Goal: Task Accomplishment & Management: Manage account settings

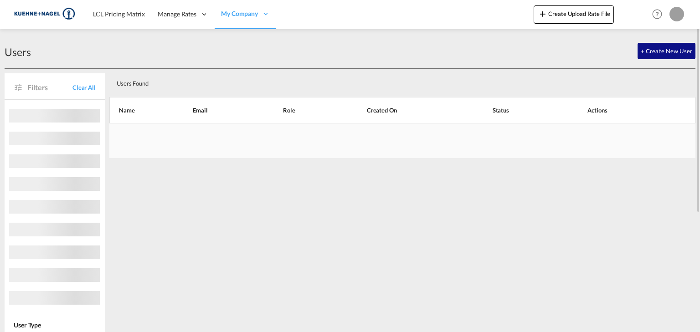
click at [41, 9] on div "LCL Pricing Matrix Manage Rates Contract Rates [GEOGRAPHIC_DATA] My Rate Files …" at bounding box center [350, 14] width 672 height 28
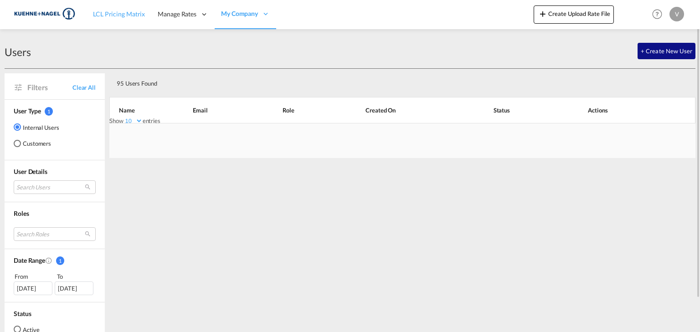
click at [122, 15] on span "LCL Pricing Matrix" at bounding box center [119, 14] width 52 height 8
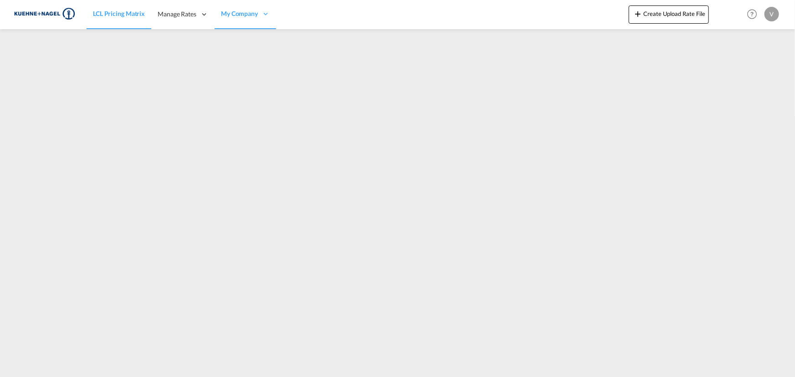
click at [370, 326] on div at bounding box center [397, 199] width 795 height 340
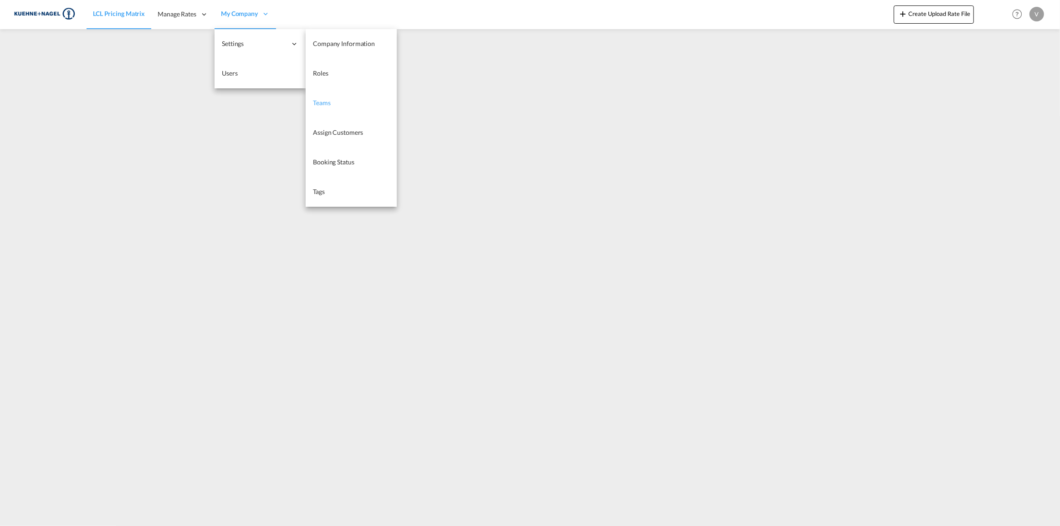
drag, startPoint x: 327, startPoint y: 103, endPoint x: 323, endPoint y: 101, distance: 4.7
click at [327, 103] on span "Teams" at bounding box center [322, 103] width 18 height 8
select select "10"
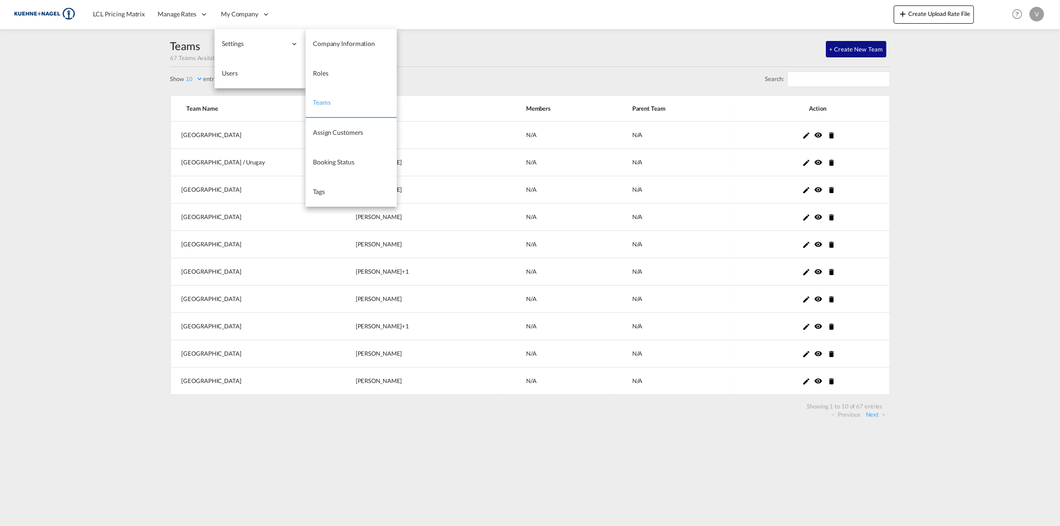
click at [373, 104] on link "Teams" at bounding box center [351, 103] width 91 height 30
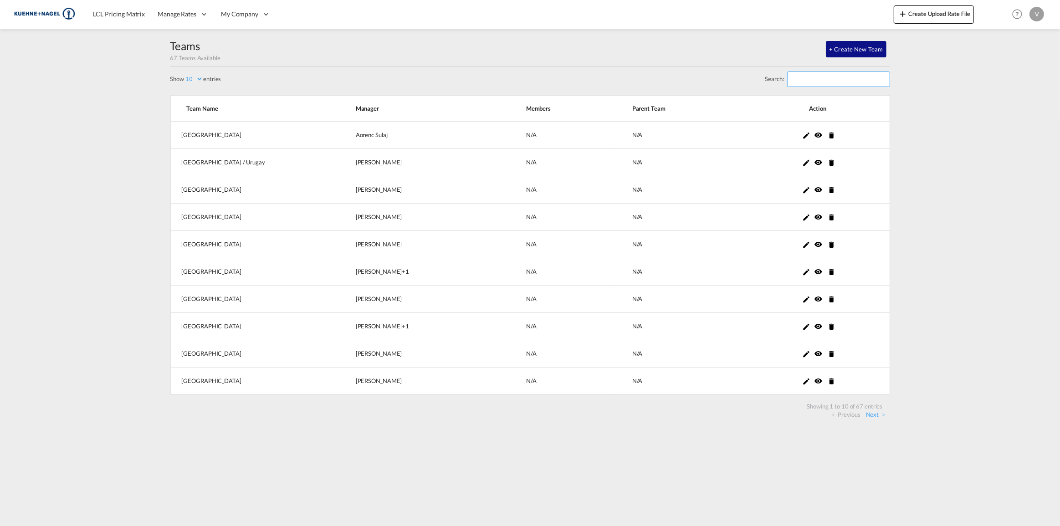
click at [692, 80] on input "Search:" at bounding box center [838, 79] width 103 height 15
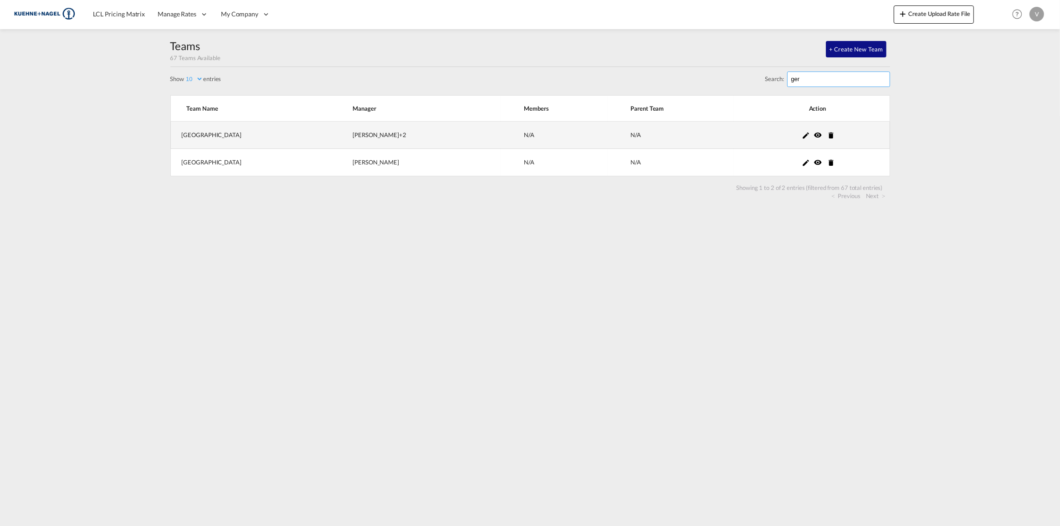
type input "ger"
click at [353, 134] on div "Thomas Harder +2" at bounding box center [427, 135] width 148 height 8
click at [692, 135] on md-icon "icon-pencil" at bounding box center [806, 135] width 8 height 8
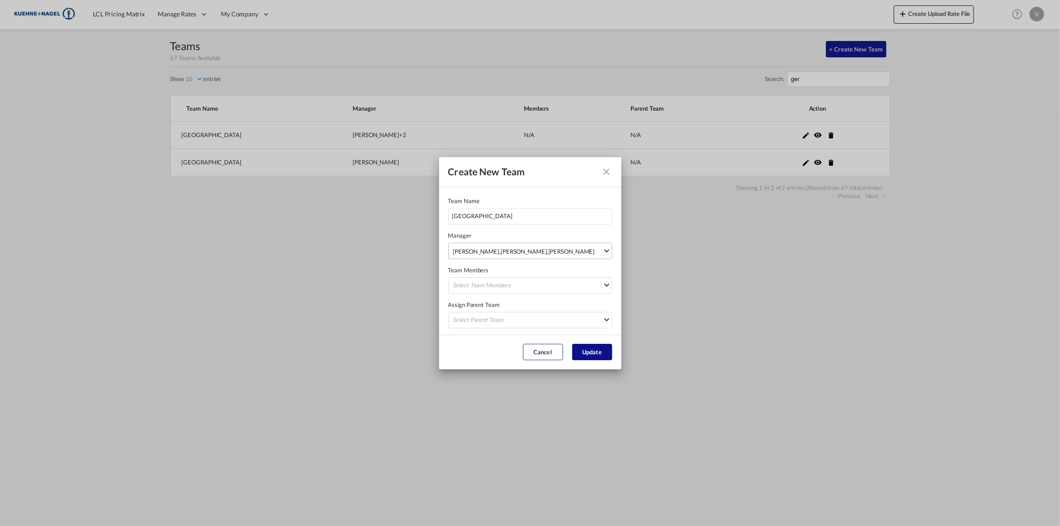
click at [598, 255] on span "Bjoern Koehnemann bjoern.koehnemann@kuehne-nagel.com , Stefan Reinken stefan.re…" at bounding box center [527, 251] width 149 height 9
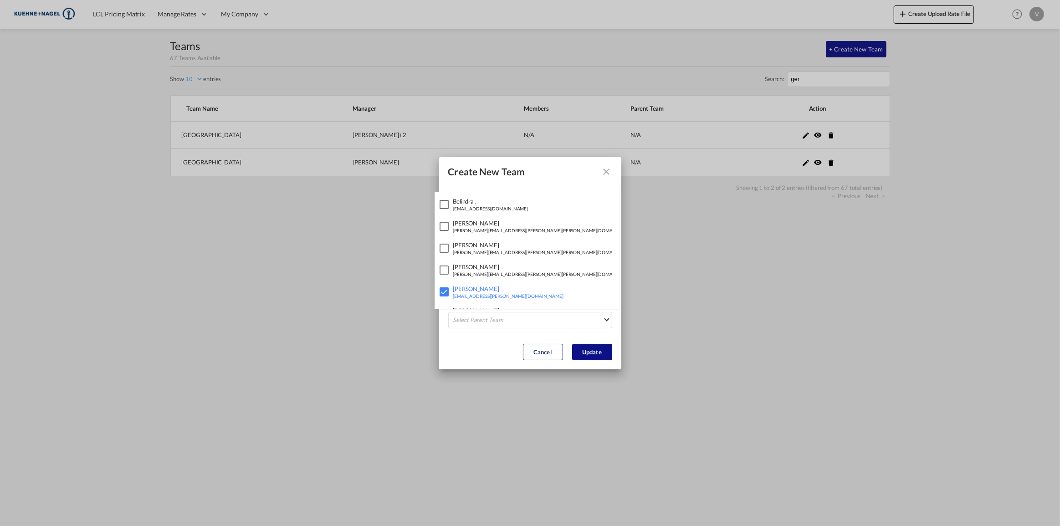
scroll to position [151, 0]
click at [692, 265] on md-backdrop at bounding box center [530, 263] width 1060 height 526
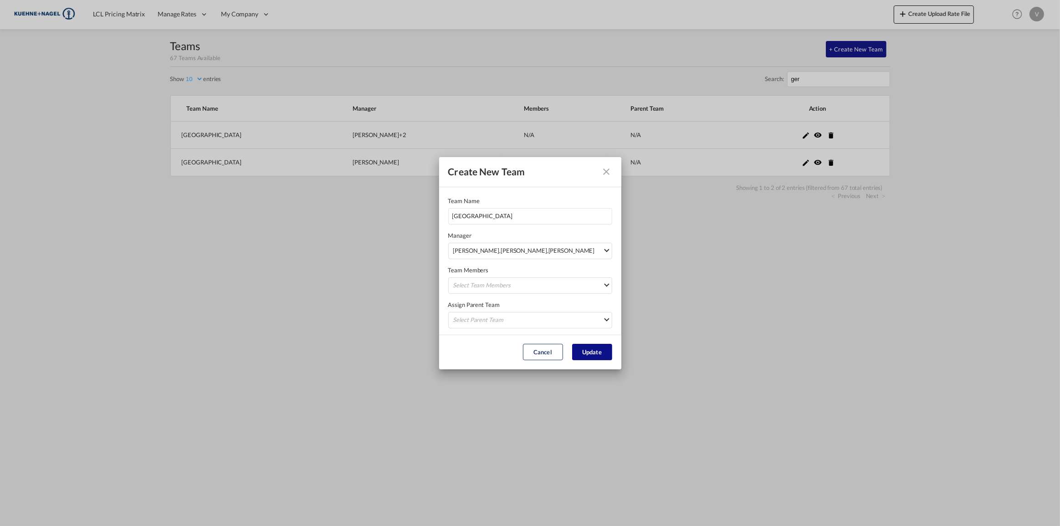
drag, startPoint x: 611, startPoint y: 168, endPoint x: 565, endPoint y: 170, distance: 46.1
click at [611, 168] on md-icon "icon-close fg-AAA8AD" at bounding box center [606, 171] width 11 height 11
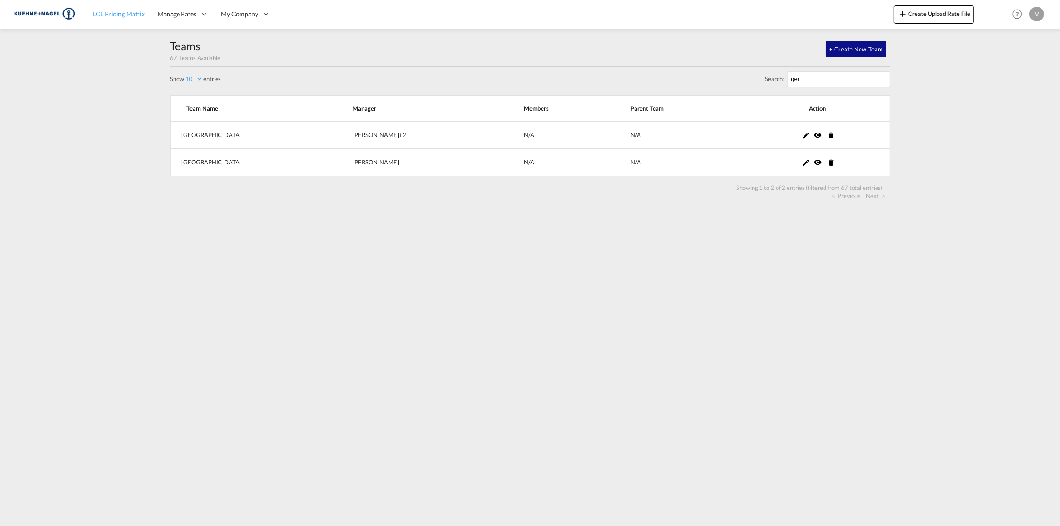
click at [120, 15] on span "LCL Pricing Matrix" at bounding box center [119, 14] width 52 height 8
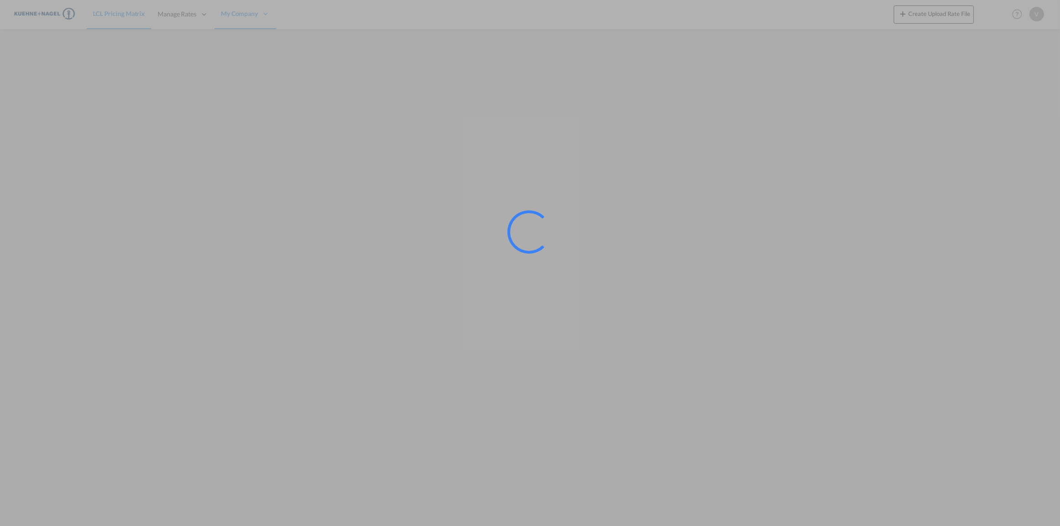
click at [225, 13] on div at bounding box center [530, 263] width 1060 height 526
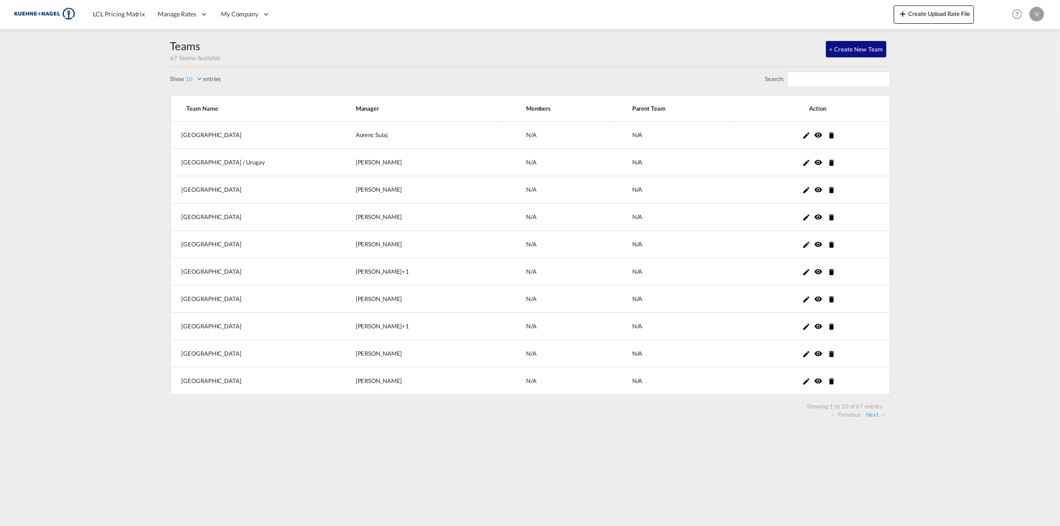
click at [200, 79] on select "5 10 20 30 50 100" at bounding box center [193, 79] width 19 height 8
select select "100"
click at [185, 75] on select "5 10 20 30 50 100" at bounding box center [193, 79] width 19 height 8
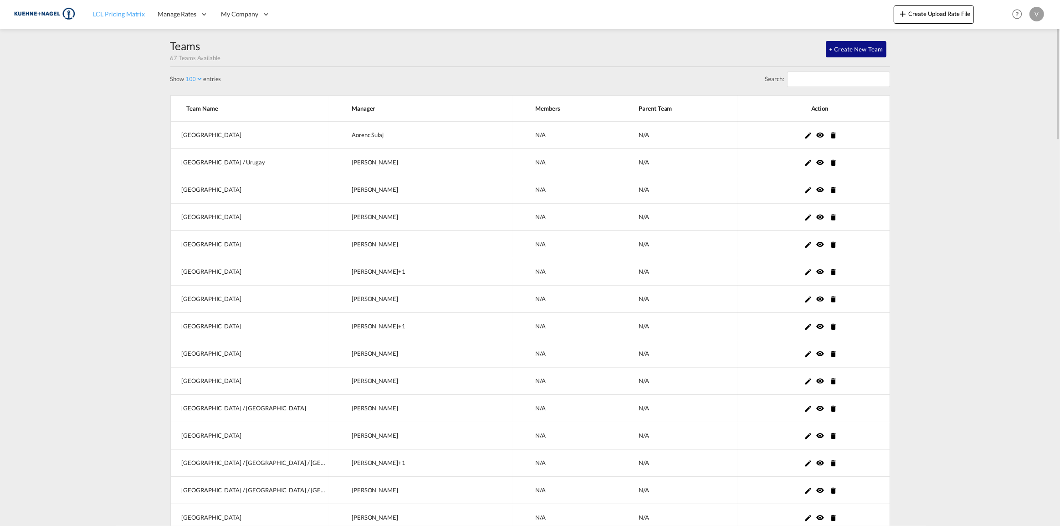
click at [125, 23] on link "LCL Pricing Matrix" at bounding box center [119, 15] width 65 height 30
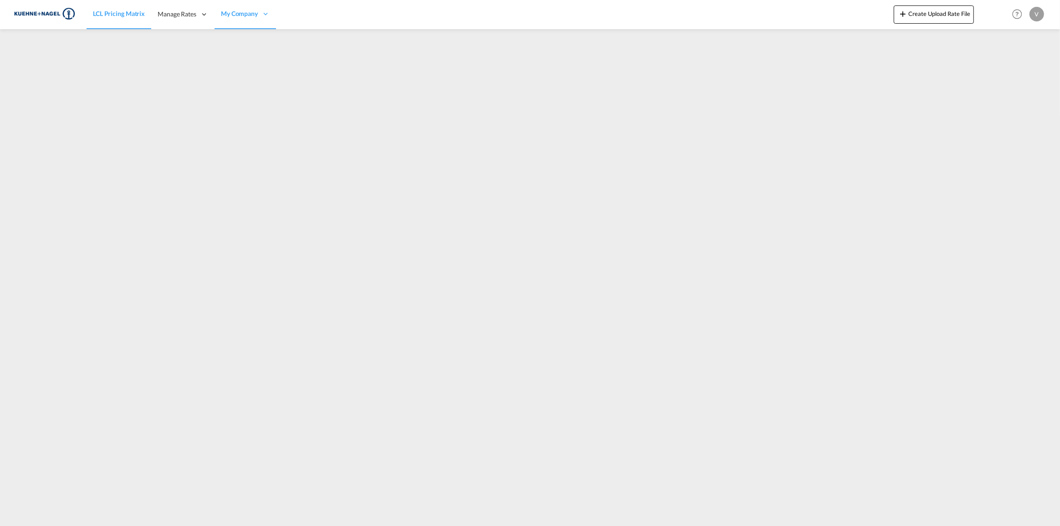
click at [32, 13] on img at bounding box center [44, 14] width 61 height 20
click at [114, 11] on span "LCL Pricing Matrix" at bounding box center [119, 14] width 52 height 8
click at [107, 12] on span "LCL Pricing Matrix" at bounding box center [119, 14] width 52 height 8
click at [49, 9] on img at bounding box center [44, 14] width 61 height 20
click at [50, 15] on img at bounding box center [44, 14] width 61 height 20
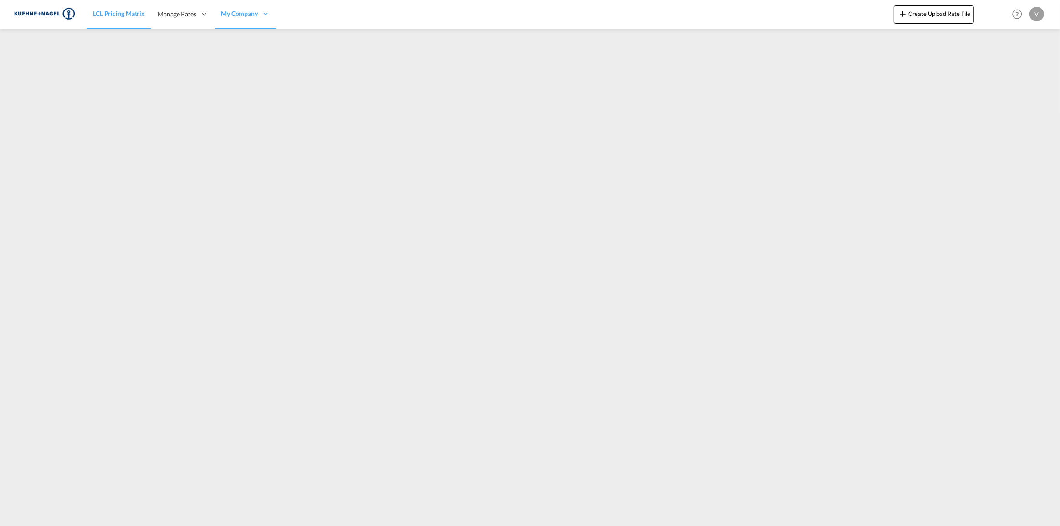
click at [144, 7] on link "LCL Pricing Matrix" at bounding box center [119, 15] width 65 height 30
